Goal: Check status: Check status

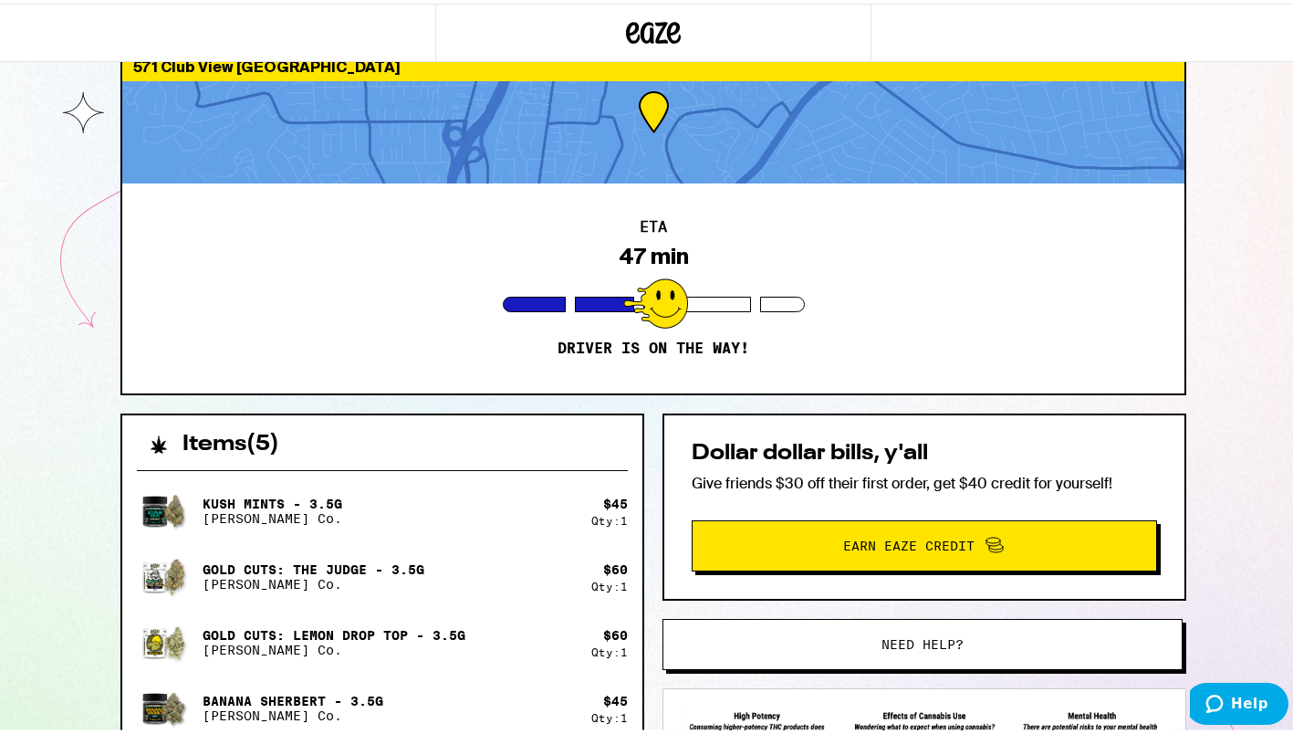
scroll to position [44, 0]
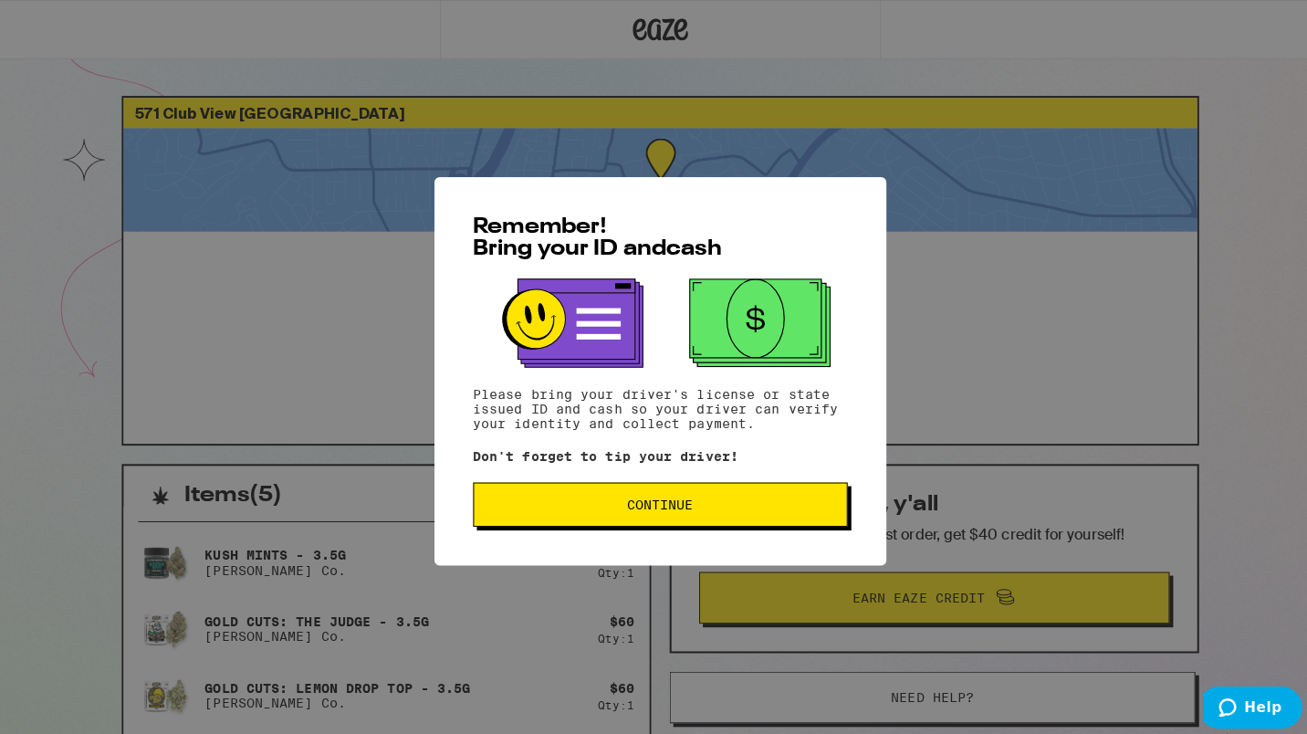
scroll to position [44, 0]
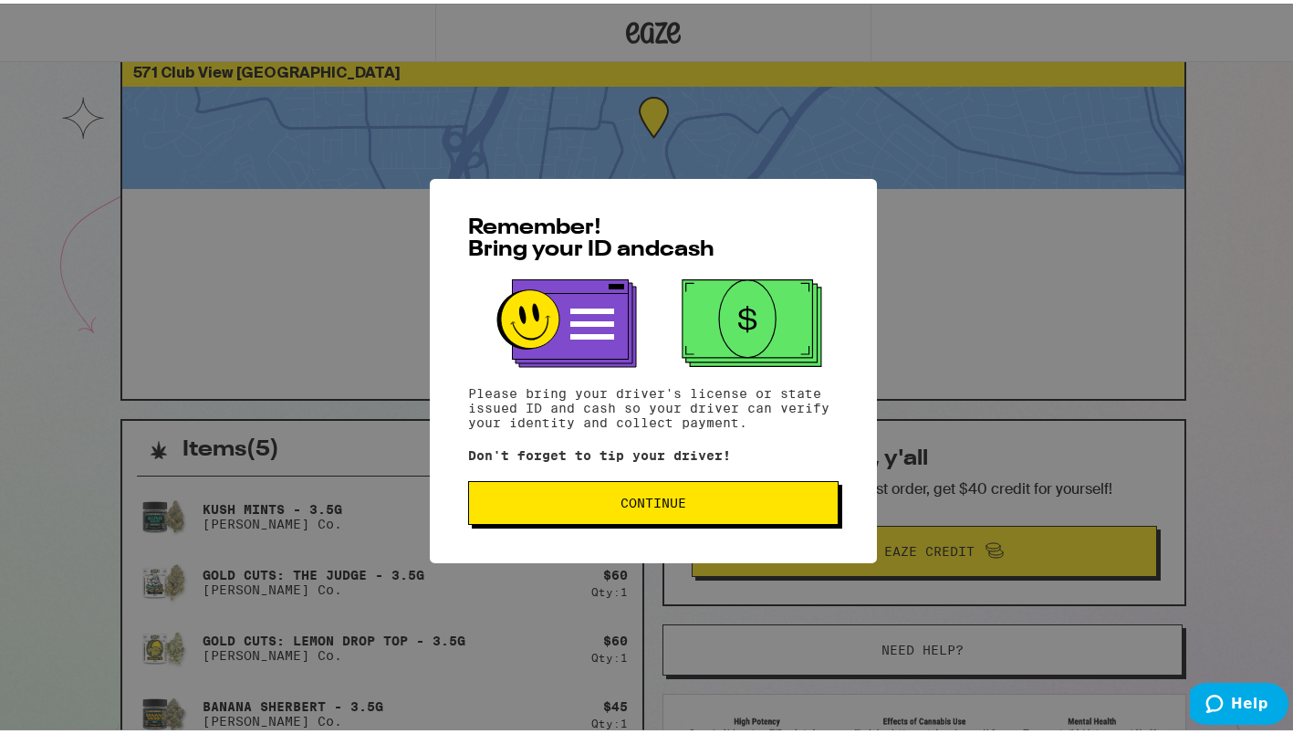
click at [675, 499] on span "Continue" at bounding box center [654, 499] width 66 height 13
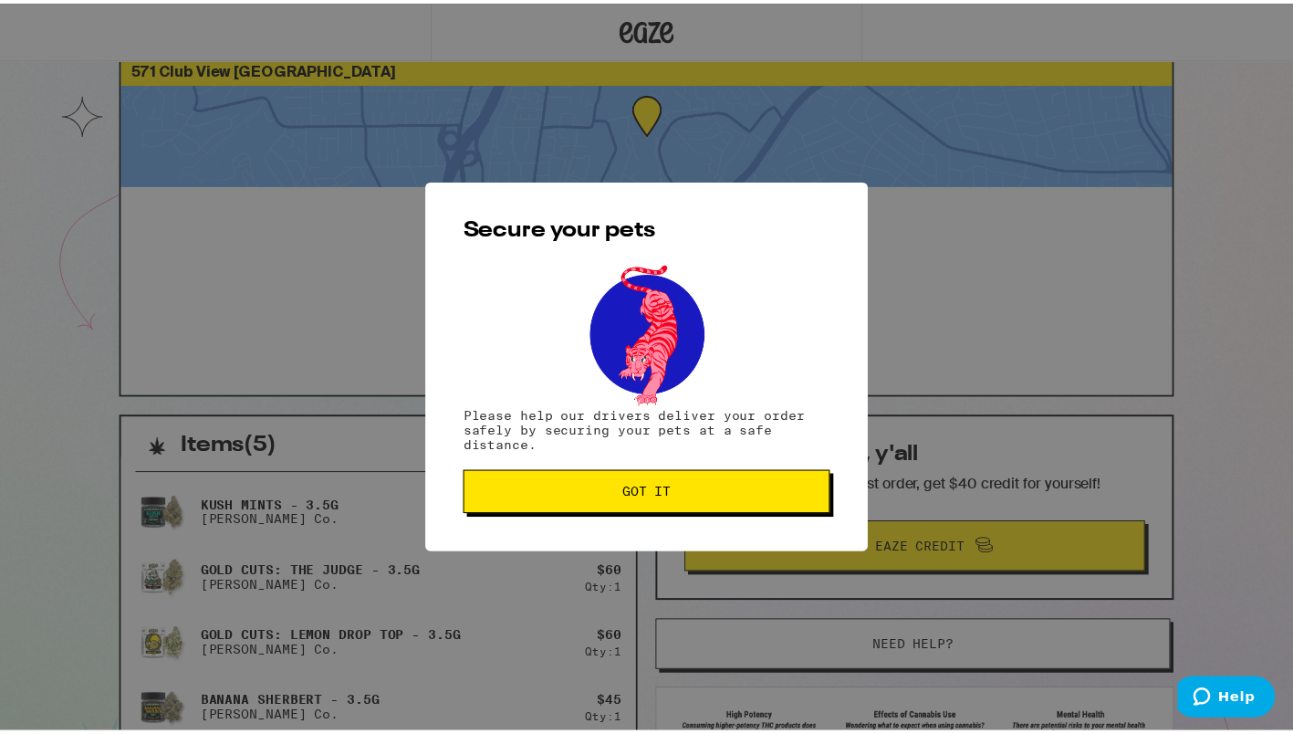
scroll to position [0, 0]
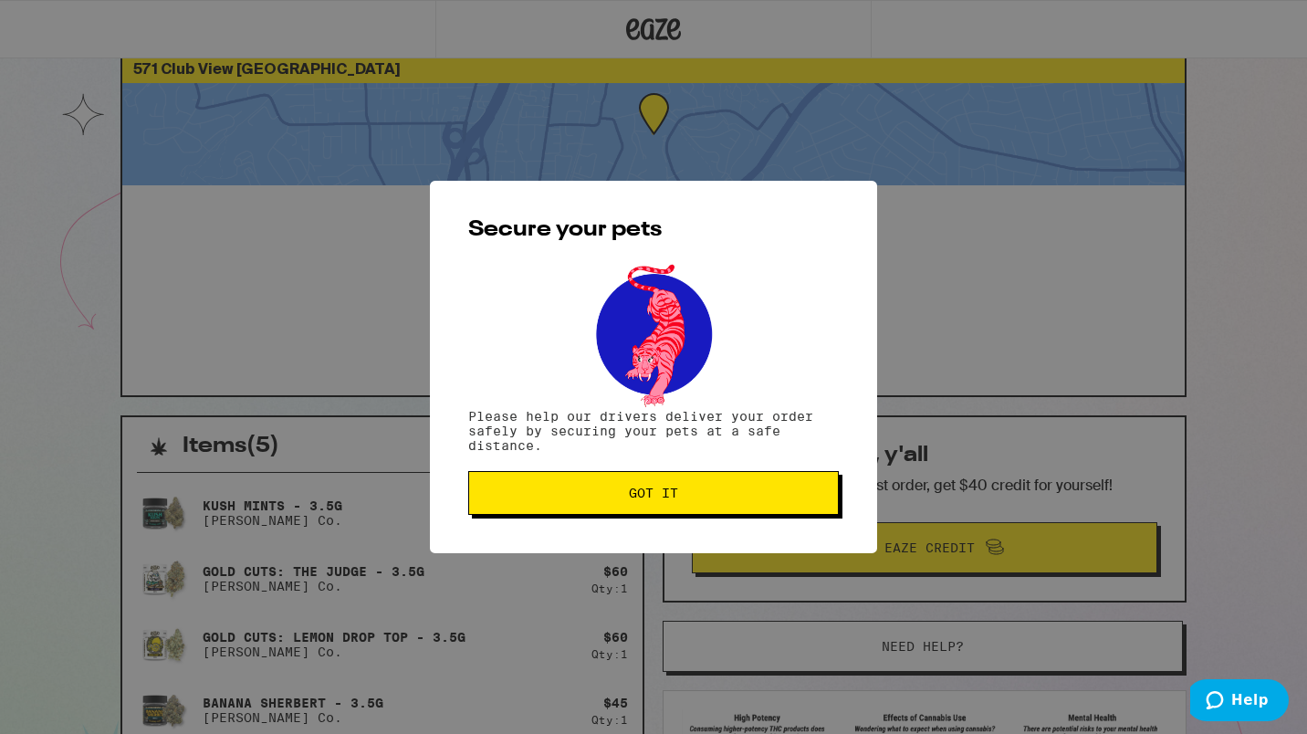
click at [675, 499] on span "Got it" at bounding box center [653, 492] width 49 height 13
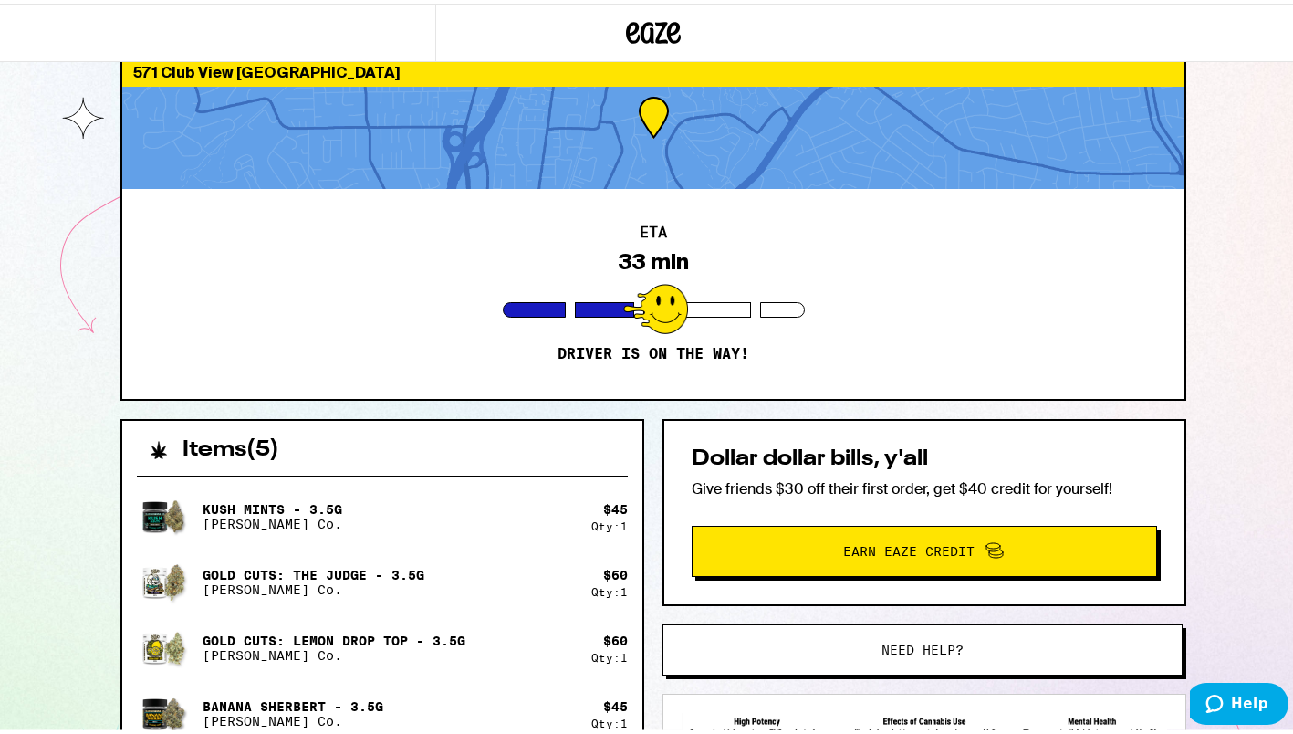
click at [625, 113] on div at bounding box center [653, 134] width 1062 height 102
click at [755, 244] on div "ETA 33 min Driver is on the way!" at bounding box center [653, 290] width 1062 height 210
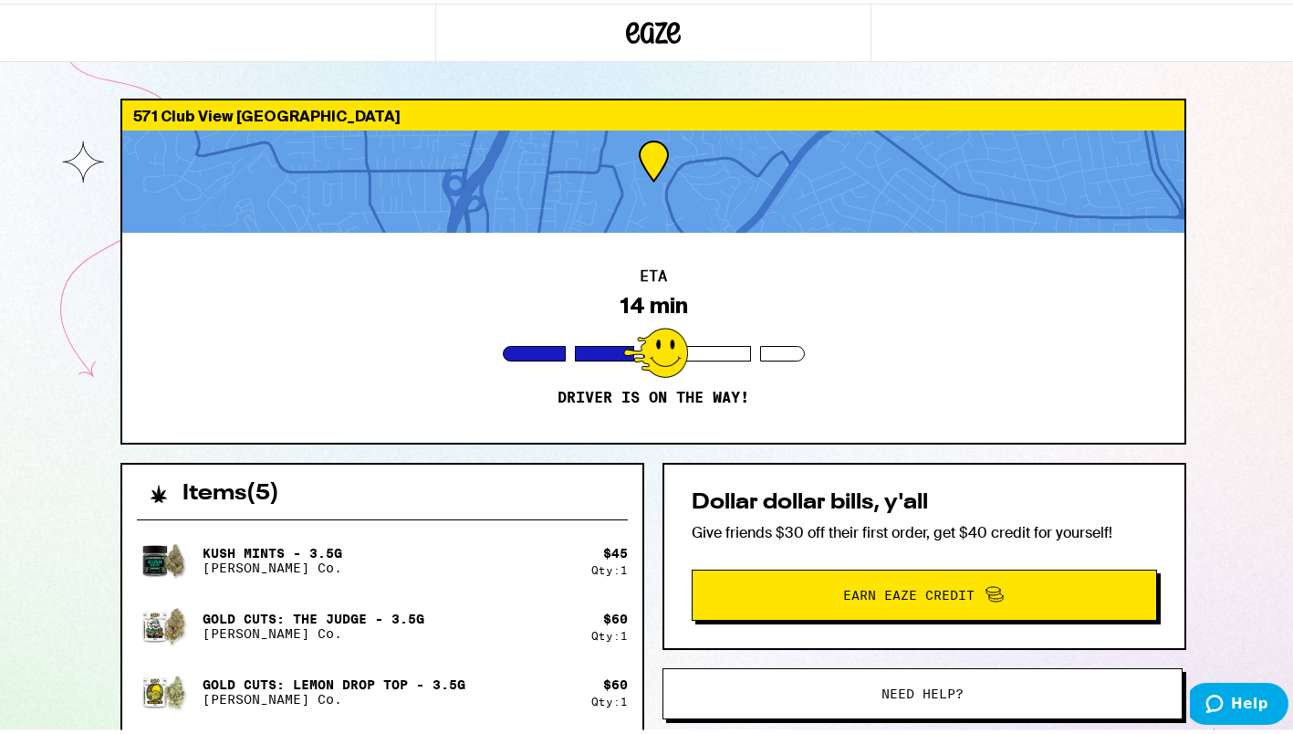
click at [645, 196] on div at bounding box center [653, 178] width 1062 height 102
click at [645, 351] on div at bounding box center [655, 349] width 65 height 50
